Goal: Submit feedback/report problem: Submit feedback/report problem

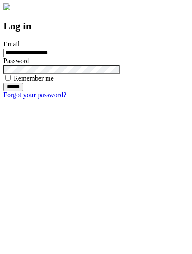
click at [23, 91] on input "******" at bounding box center [13, 87] width 20 height 9
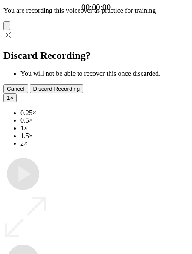
type input "**********"
